Goal: Transaction & Acquisition: Purchase product/service

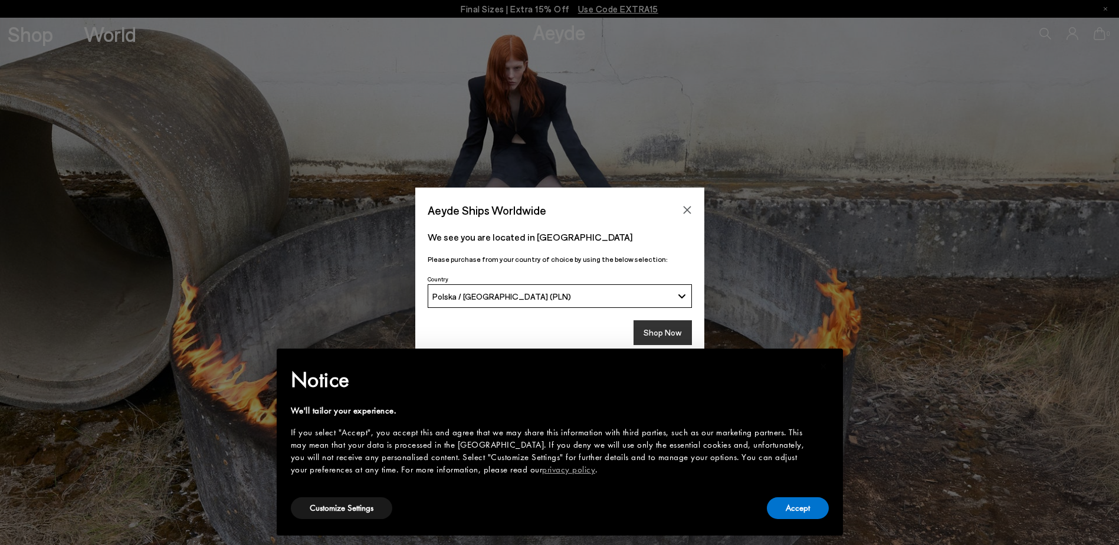
click at [653, 335] on button "Shop Now" at bounding box center [662, 332] width 58 height 25
click at [814, 510] on button "Accept" at bounding box center [798, 508] width 62 height 22
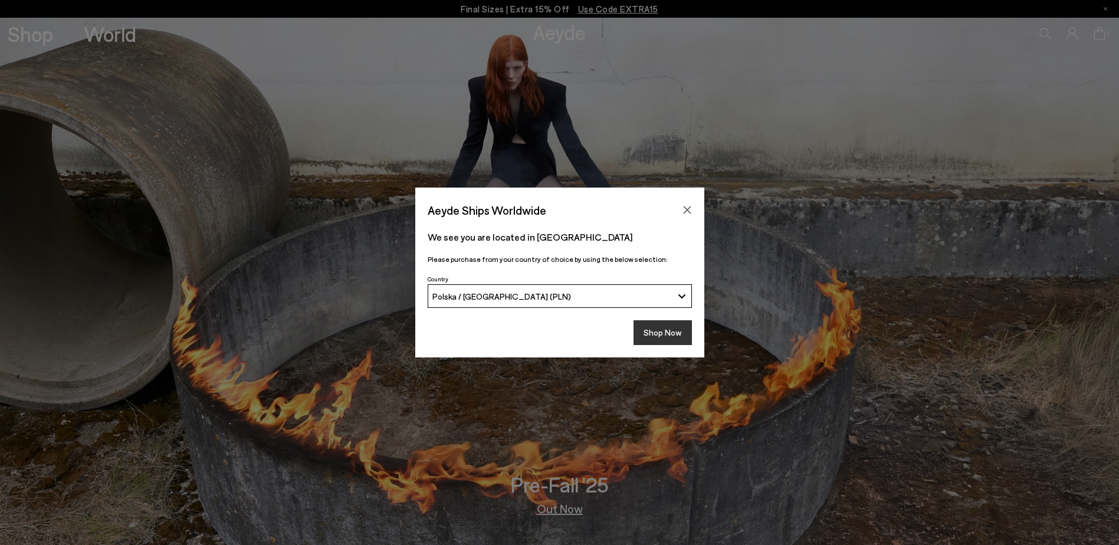
click at [670, 340] on button "Shop Now" at bounding box center [662, 332] width 58 height 25
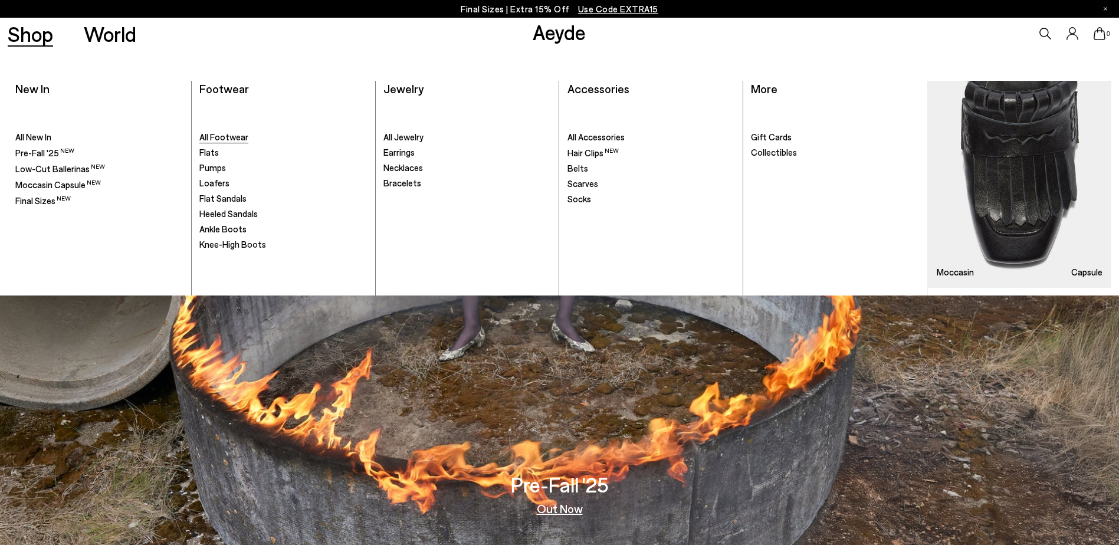
click at [212, 139] on span "All Footwear" at bounding box center [223, 136] width 49 height 11
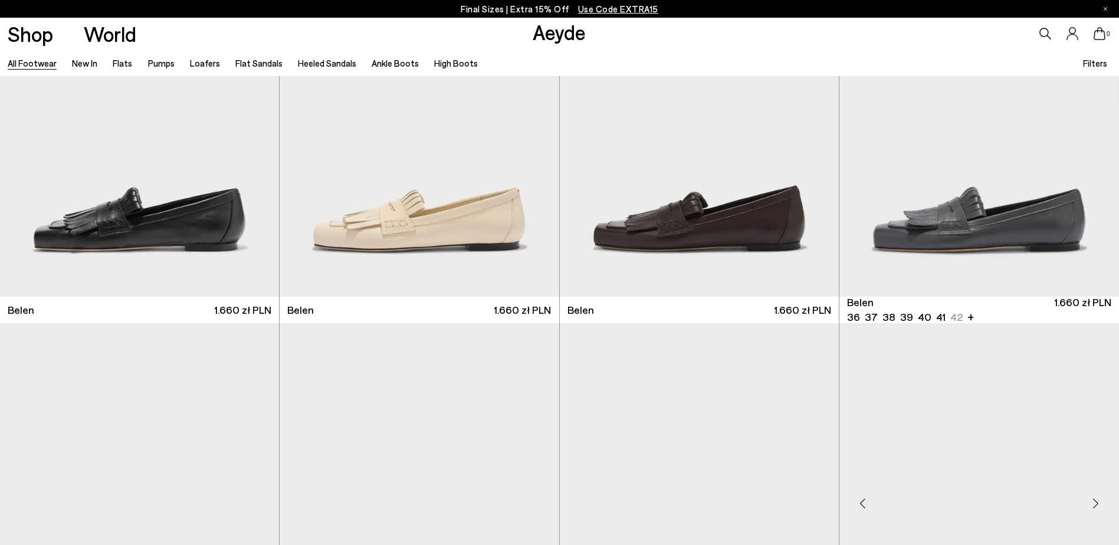
scroll to position [295, 0]
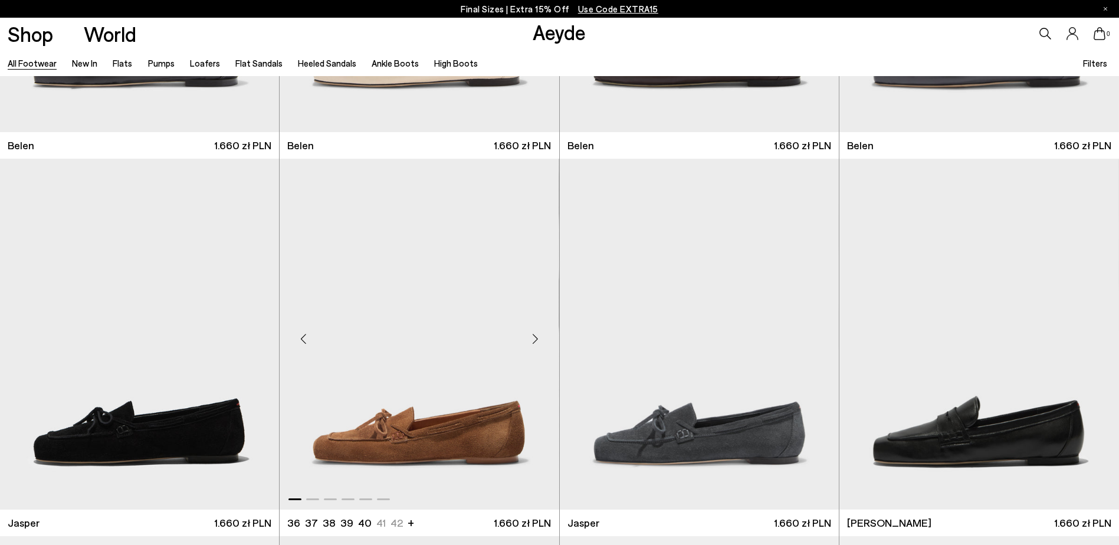
click at [536, 341] on div "Next slide" at bounding box center [535, 338] width 35 height 35
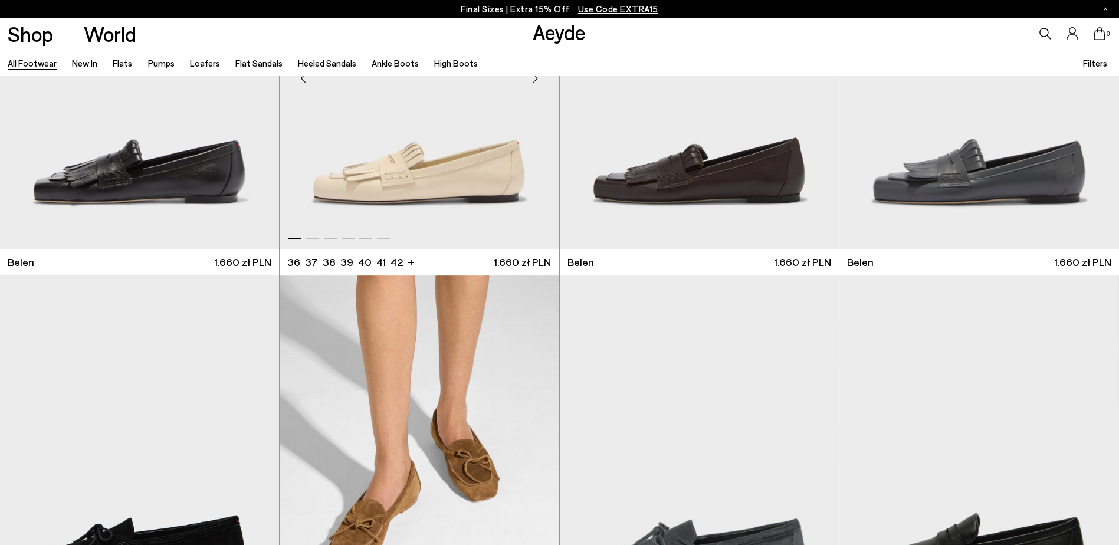
scroll to position [0, 0]
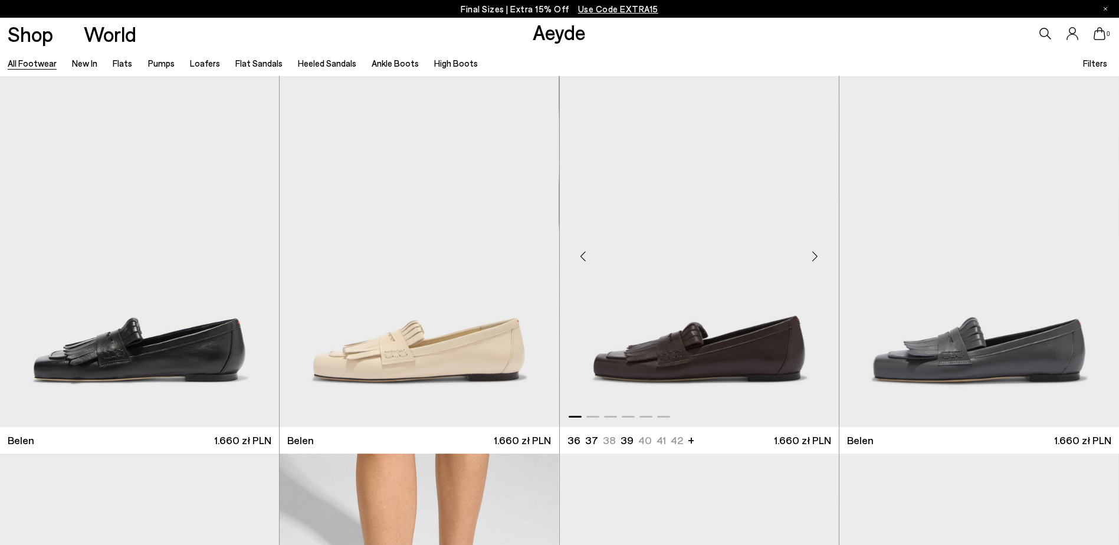
click at [817, 261] on div "Next slide" at bounding box center [814, 256] width 35 height 35
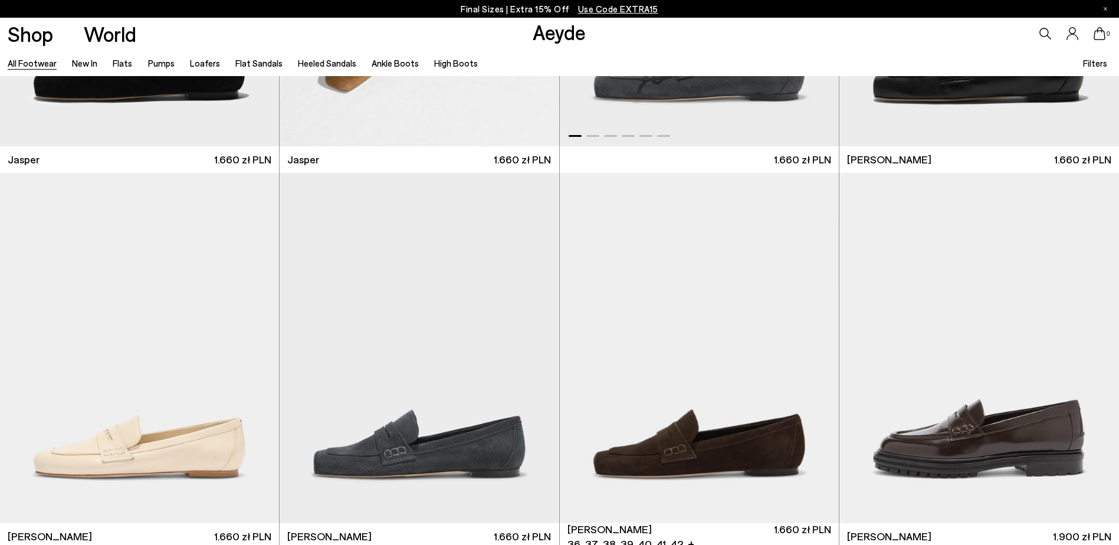
scroll to position [825, 0]
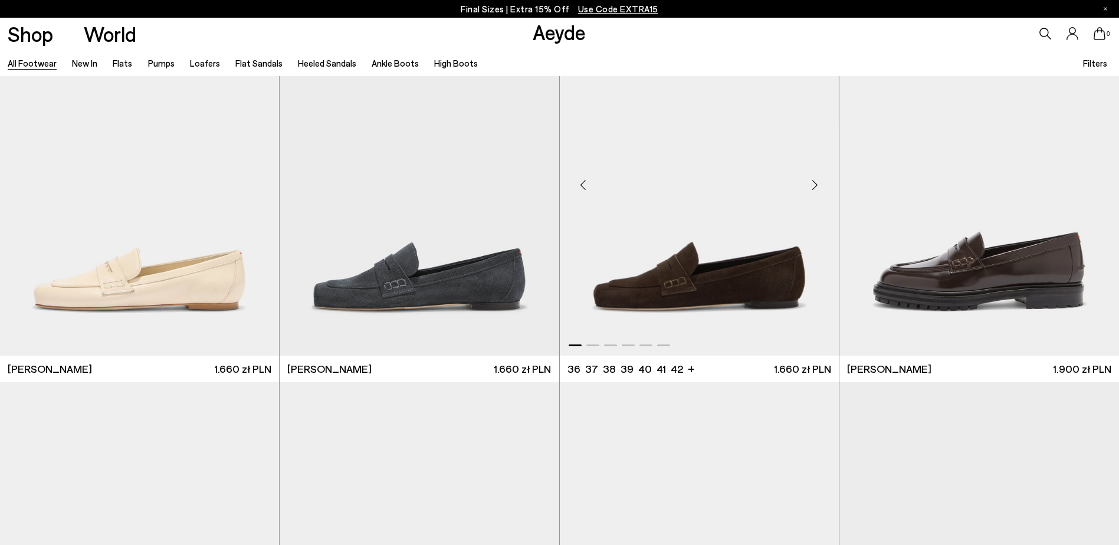
click at [816, 184] on div "Next slide" at bounding box center [814, 184] width 35 height 35
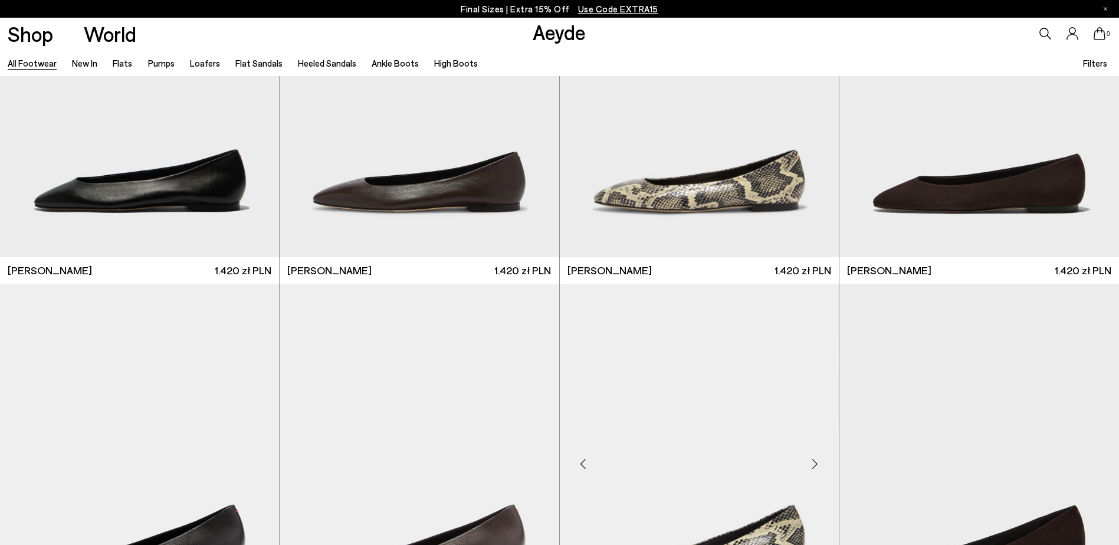
scroll to position [2653, 0]
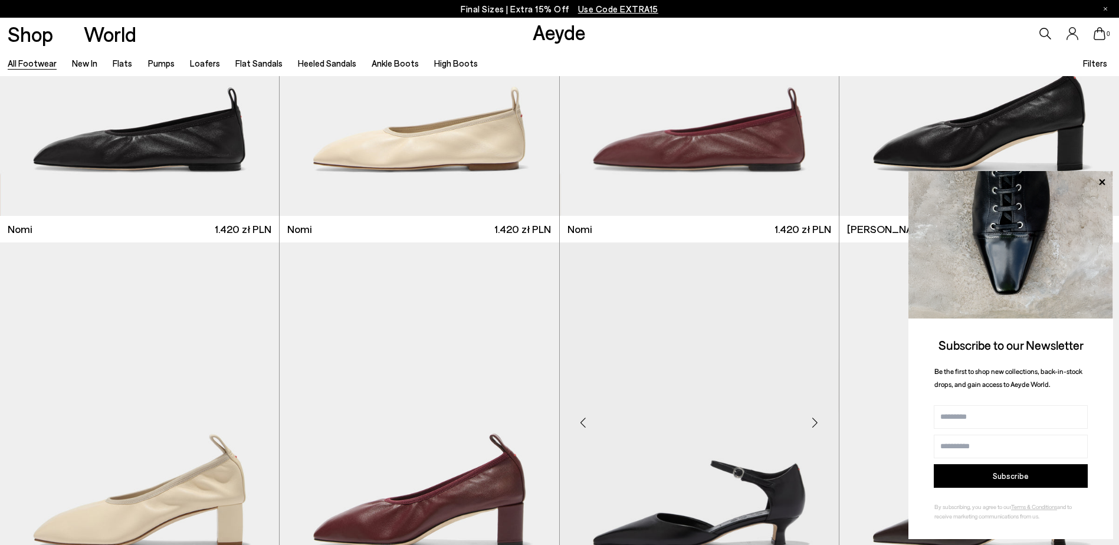
scroll to position [3774, 0]
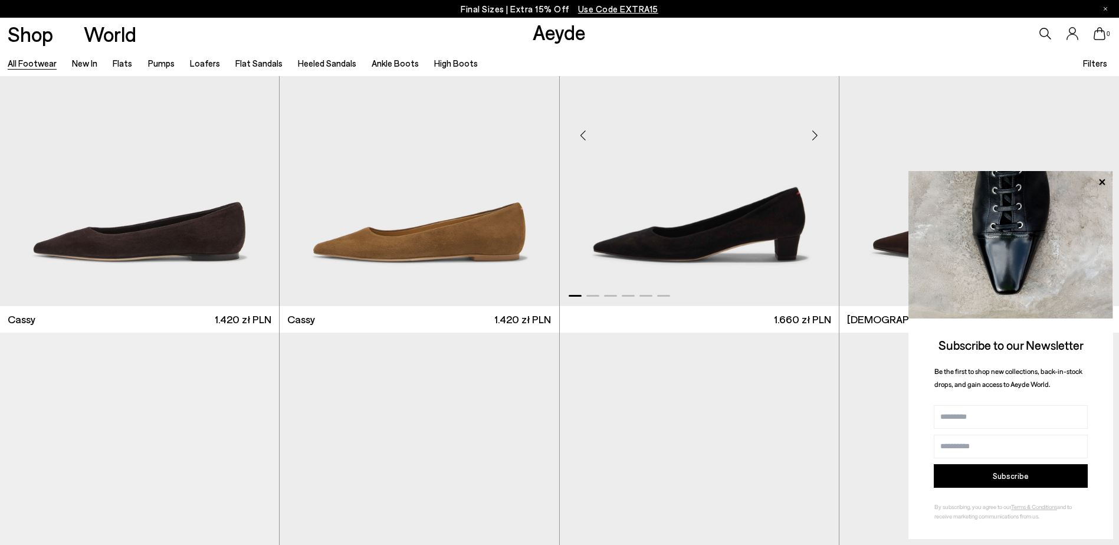
scroll to position [6014, 0]
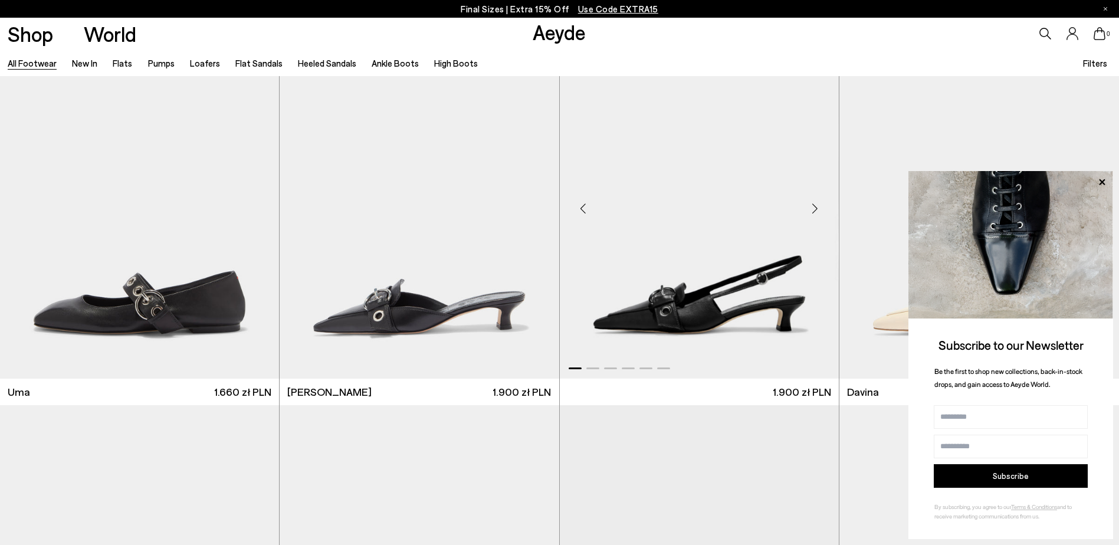
scroll to position [8432, 0]
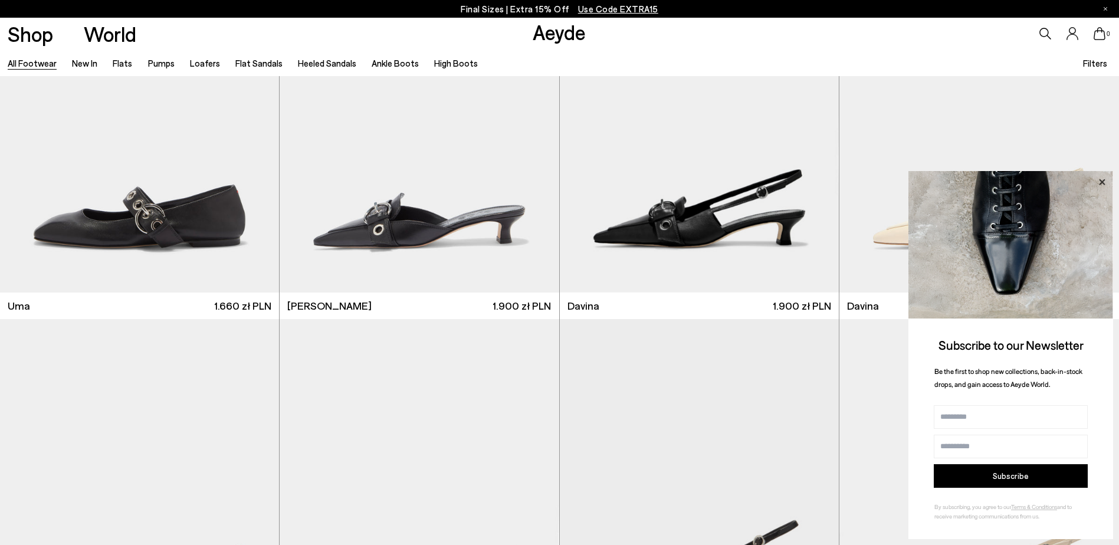
click at [1098, 181] on icon at bounding box center [1101, 182] width 15 height 15
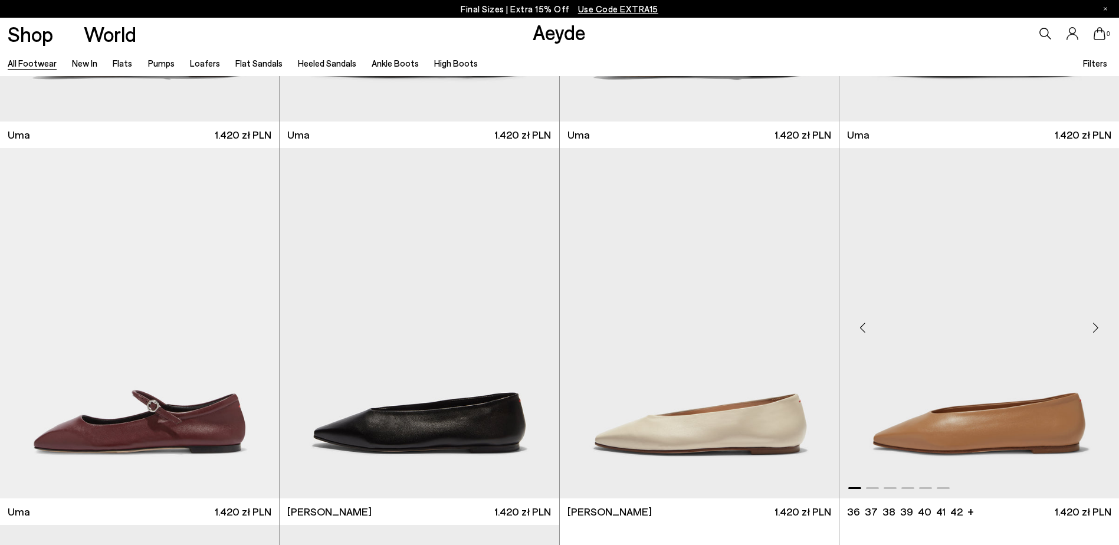
scroll to position [11734, 0]
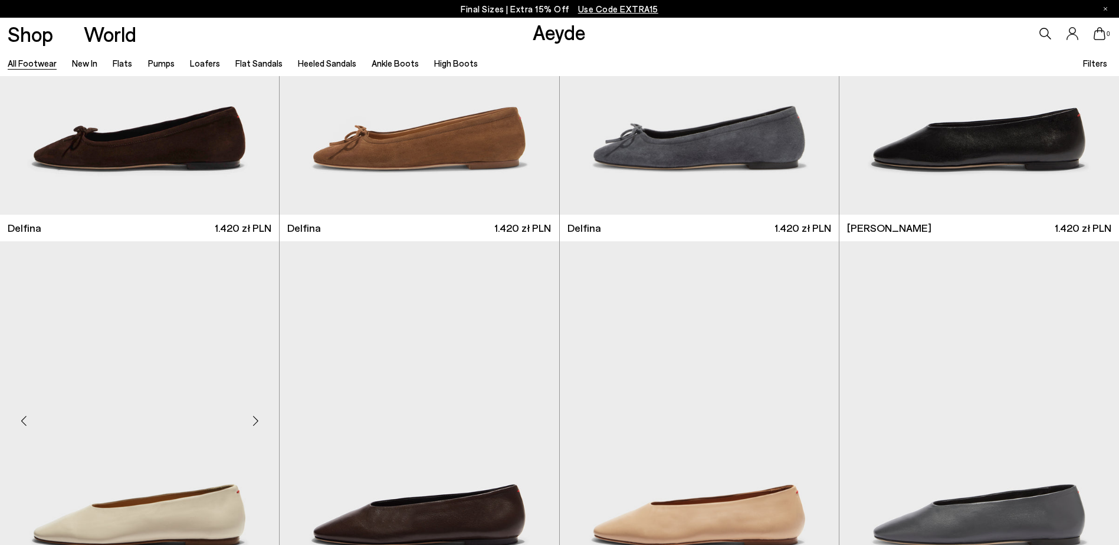
scroll to position [14092, 0]
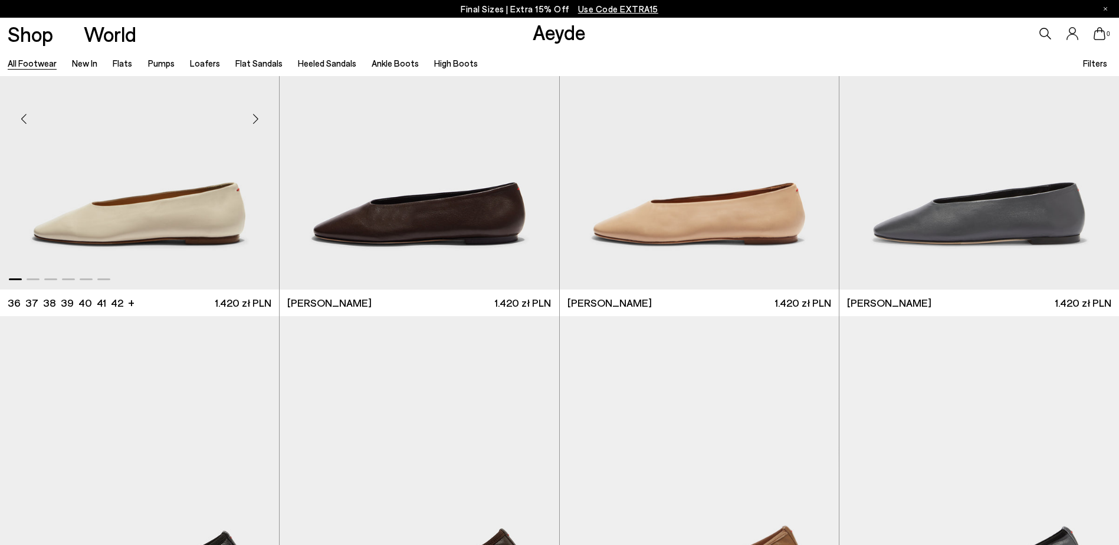
click at [259, 123] on div "Next slide" at bounding box center [255, 118] width 35 height 35
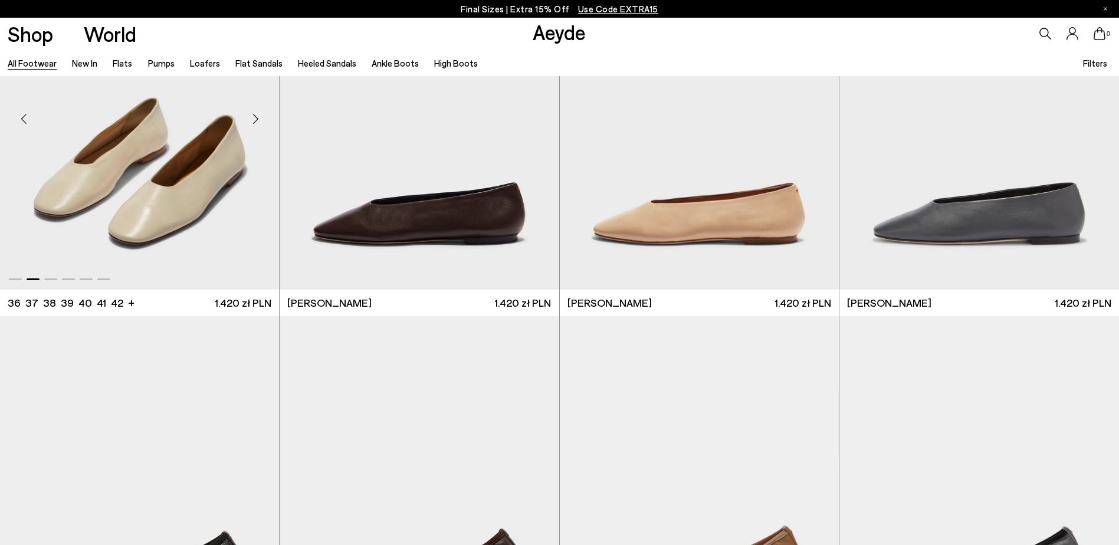
click at [259, 123] on div "Next slide" at bounding box center [255, 118] width 35 height 35
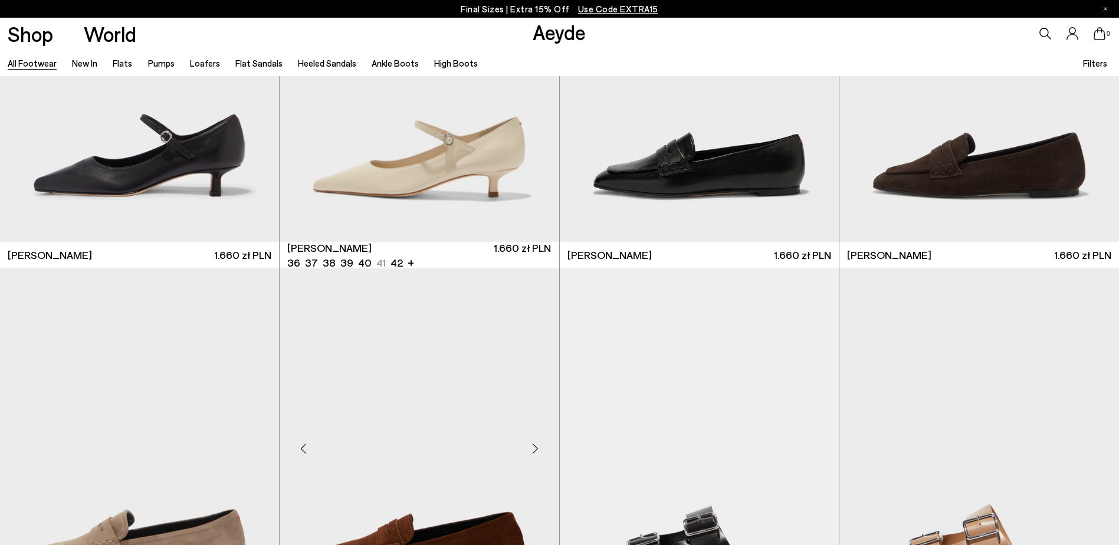
scroll to position [15389, 0]
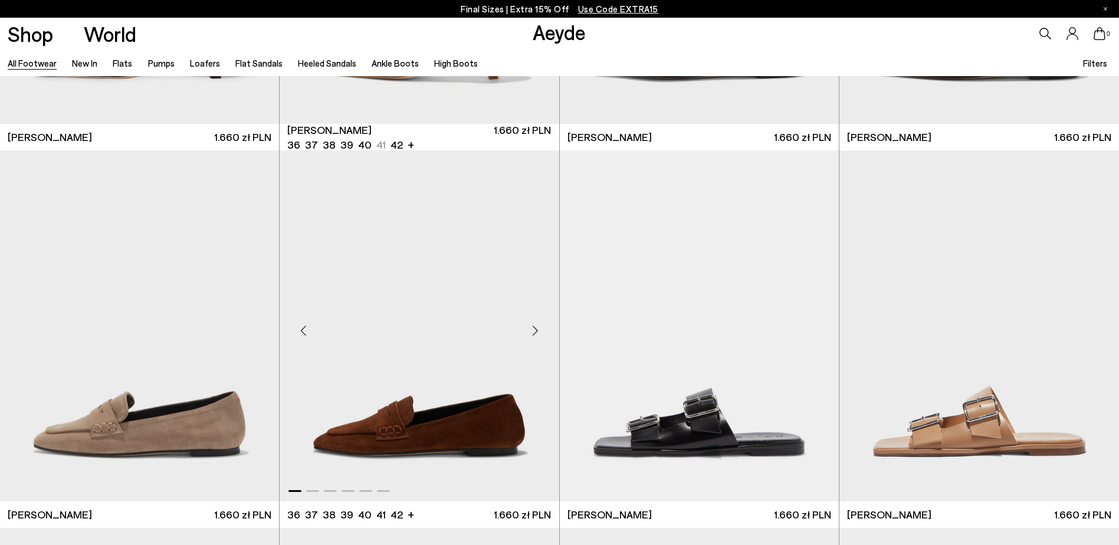
click at [537, 333] on div "Next slide" at bounding box center [535, 330] width 35 height 35
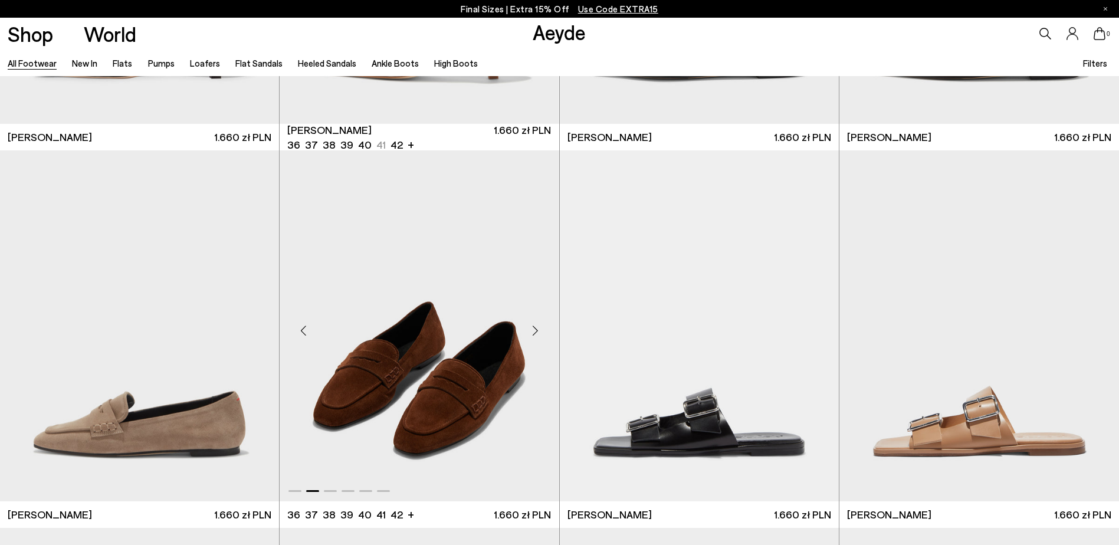
click at [537, 333] on div "Next slide" at bounding box center [535, 330] width 35 height 35
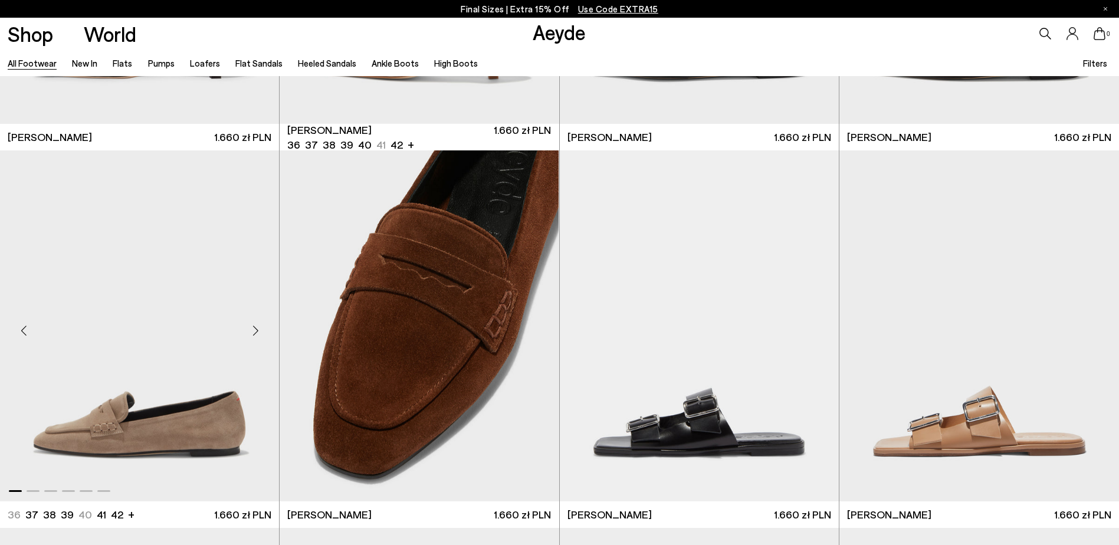
click at [256, 333] on div "Next slide" at bounding box center [255, 330] width 35 height 35
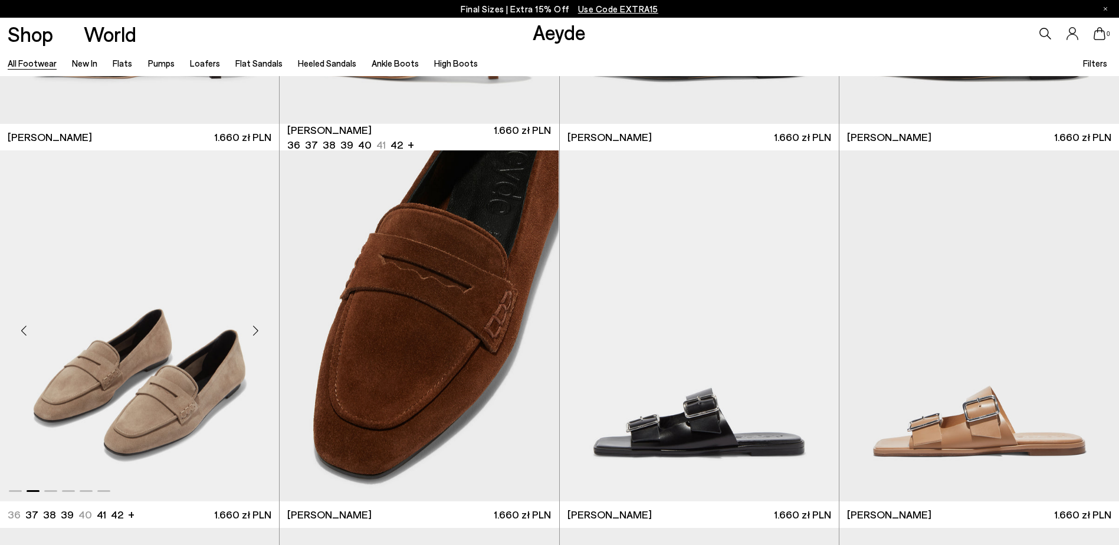
click at [256, 333] on div "Next slide" at bounding box center [255, 330] width 35 height 35
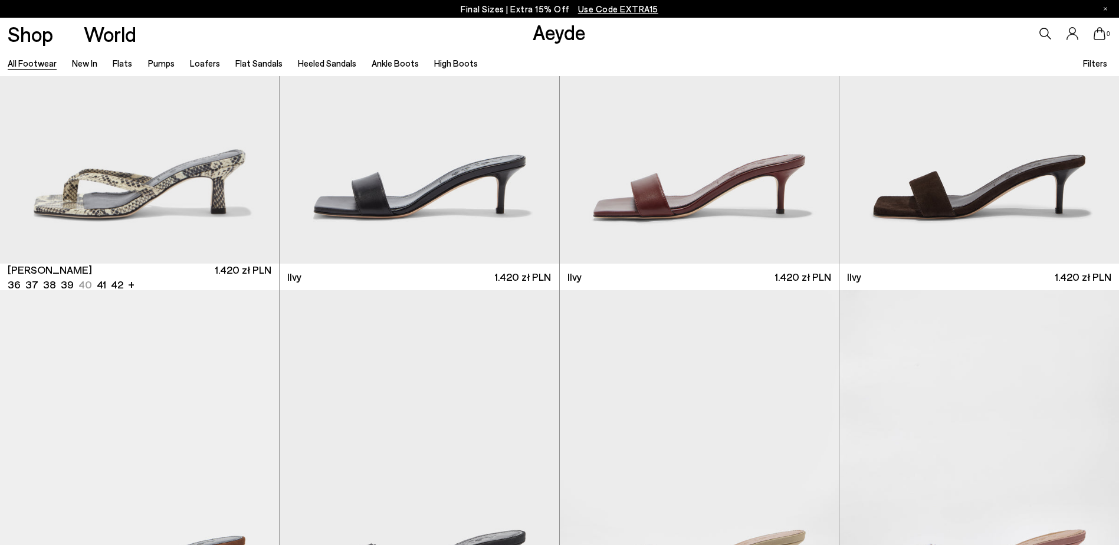
scroll to position [16569, 0]
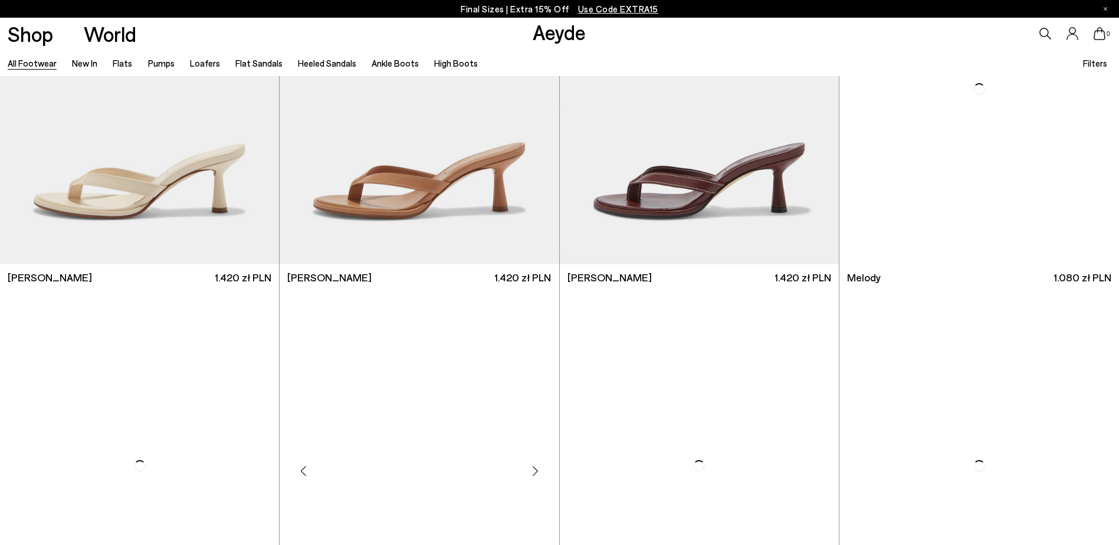
scroll to position [17807, 0]
